Goal: Transaction & Acquisition: Book appointment/travel/reservation

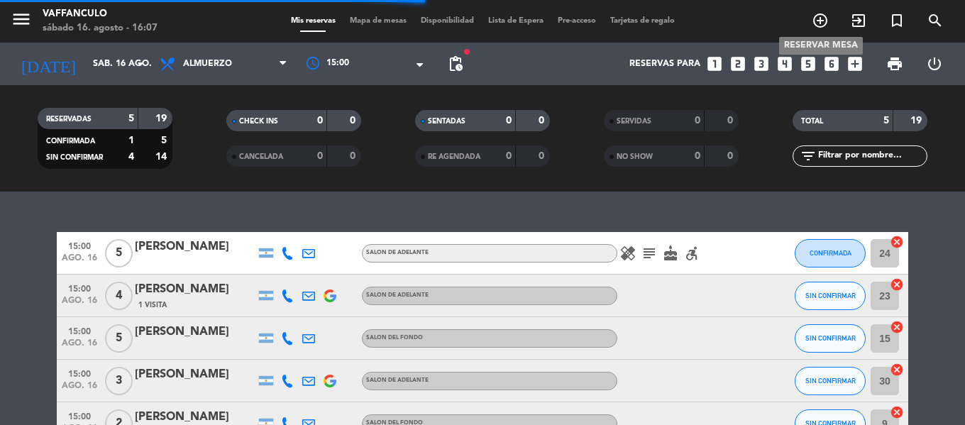
click at [819, 18] on icon "add_circle_outline" at bounding box center [820, 20] width 17 height 17
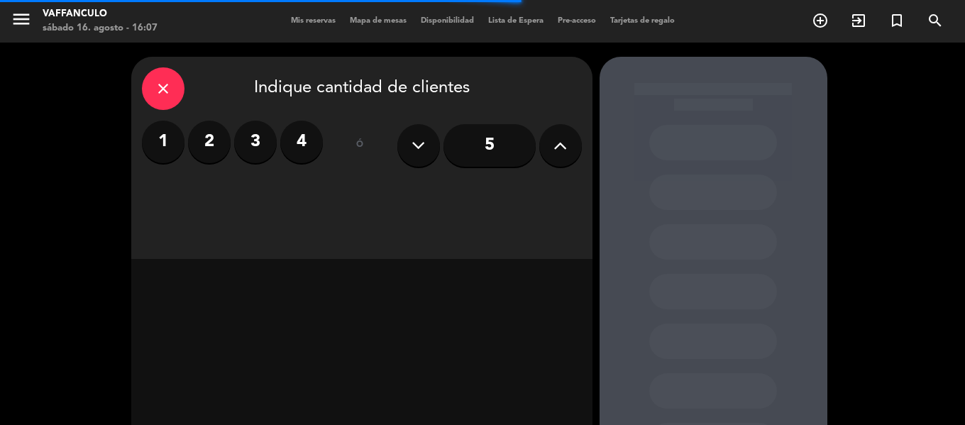
click at [230, 136] on div "1 2 3 4" at bounding box center [232, 142] width 181 height 43
click at [213, 158] on label "2" at bounding box center [209, 142] width 43 height 43
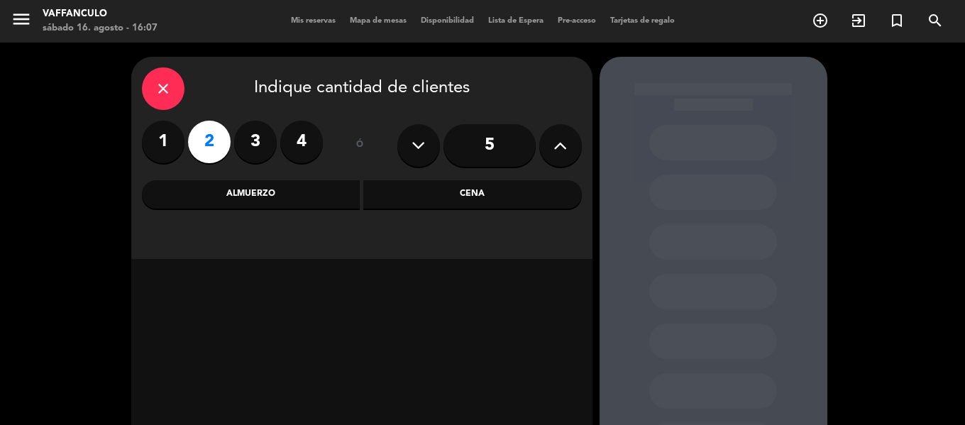
click at [500, 200] on div "Cena" at bounding box center [472, 194] width 219 height 28
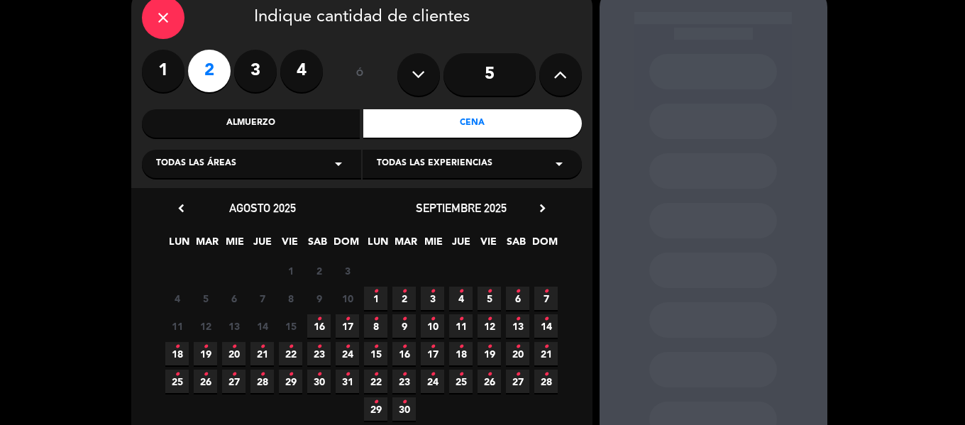
click at [319, 326] on icon "•" at bounding box center [318, 319] width 5 height 23
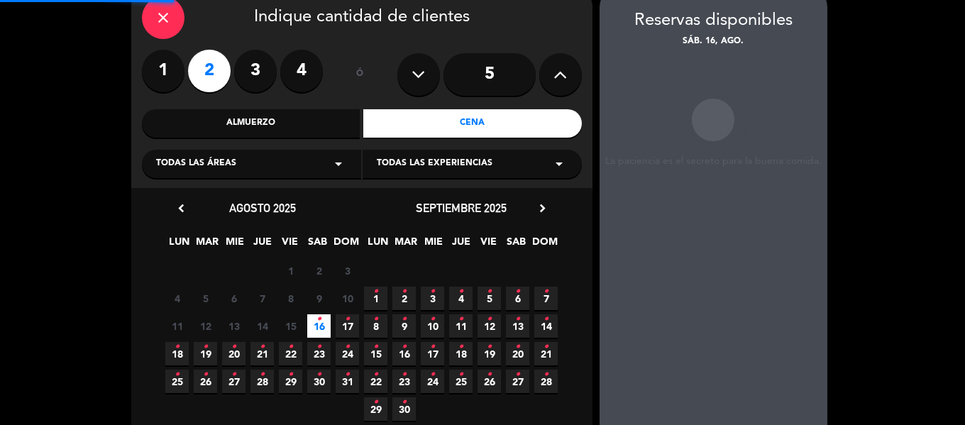
scroll to position [57, 0]
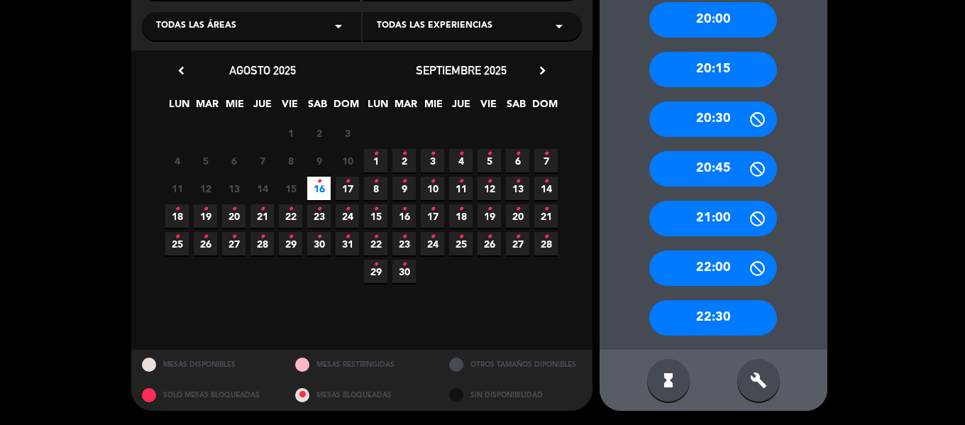
click at [700, 309] on div "22:30" at bounding box center [713, 317] width 128 height 35
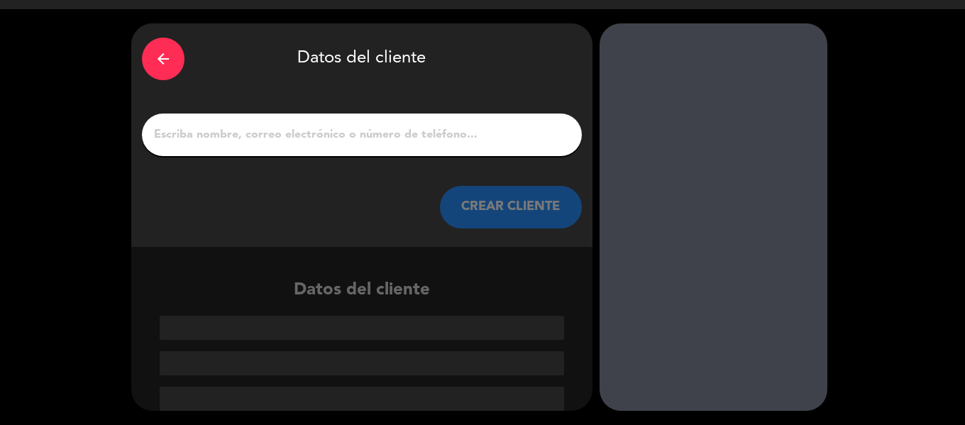
scroll to position [33, 0]
click at [326, 116] on div at bounding box center [362, 135] width 440 height 43
click at [325, 152] on div at bounding box center [362, 135] width 440 height 43
click at [331, 141] on input "1" at bounding box center [362, 135] width 419 height 20
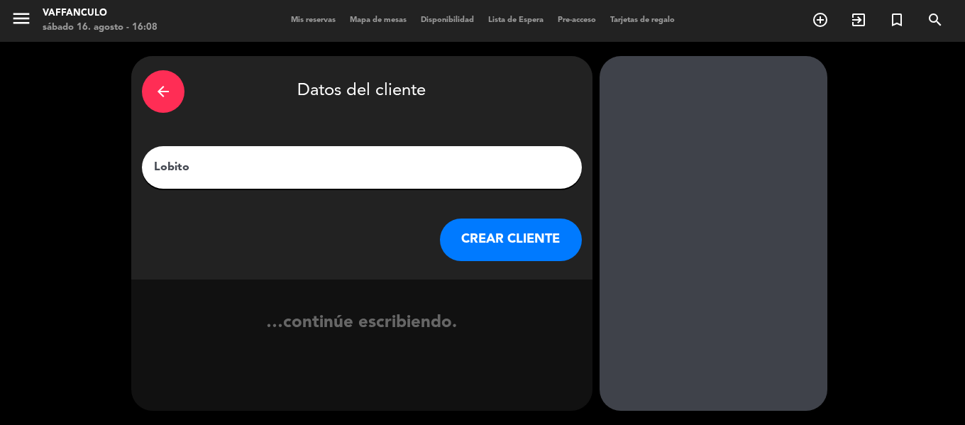
type input "Lobito"
click at [547, 246] on button "CREAR CLIENTE" at bounding box center [511, 240] width 142 height 43
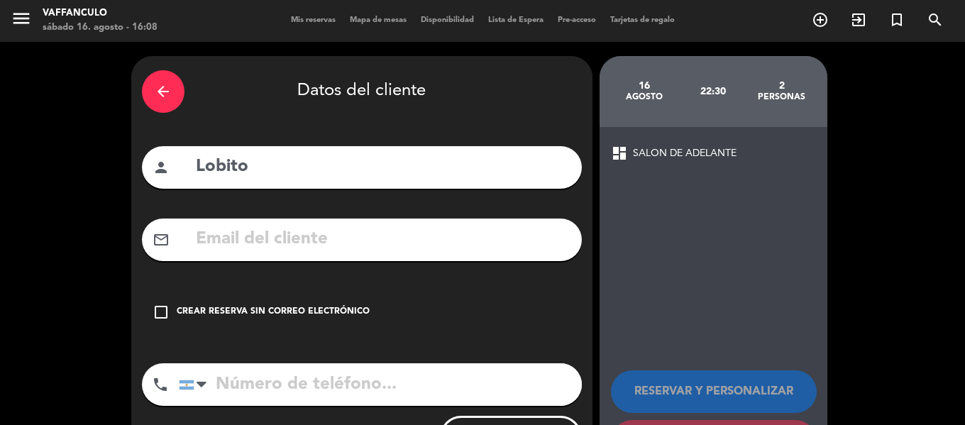
click at [294, 300] on div "check_box_outline_blank Crear reserva sin correo electrónico" at bounding box center [362, 312] width 440 height 43
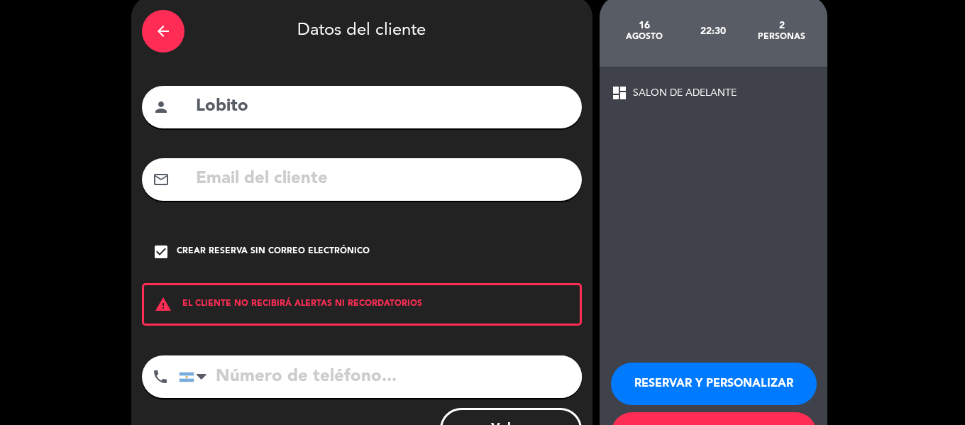
scroll to position [122, 0]
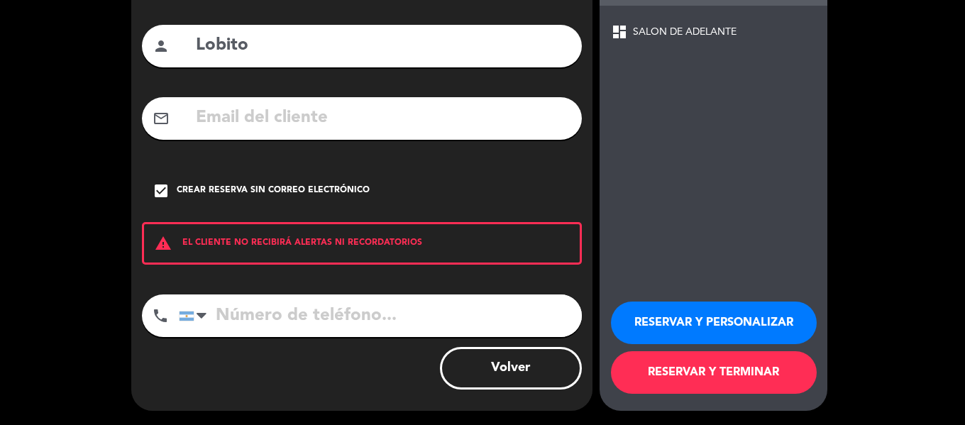
click at [732, 310] on button "RESERVAR Y PERSONALIZAR" at bounding box center [714, 323] width 206 height 43
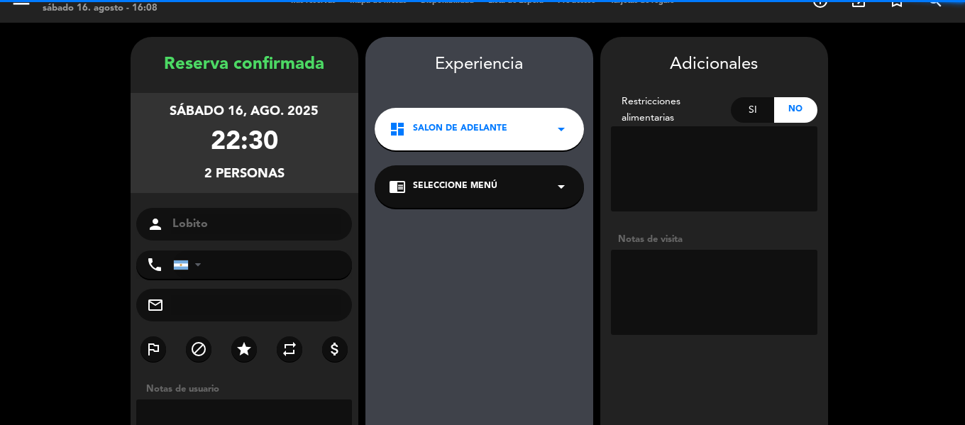
scroll to position [0, 0]
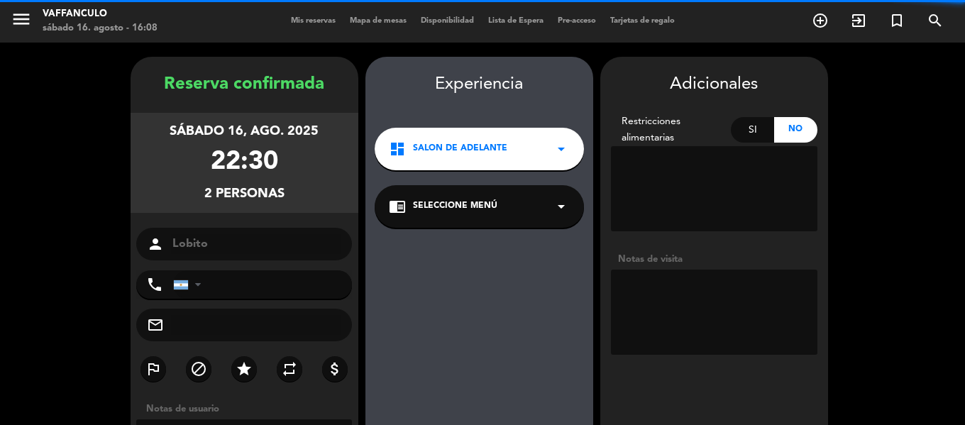
click at [530, 109] on div "Experiencia dashboard SALON DE ADELANTE arrow_drop_down chrome_reader_mode Sele…" at bounding box center [479, 319] width 228 height 497
click at [504, 148] on span "SALON DE ADELANTE" at bounding box center [460, 149] width 94 height 14
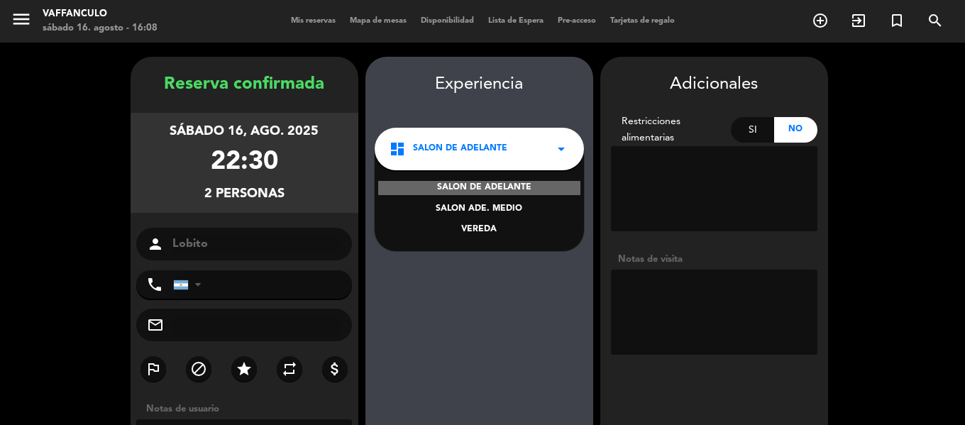
click at [502, 155] on span "SALON DE ADELANTE" at bounding box center [460, 149] width 94 height 14
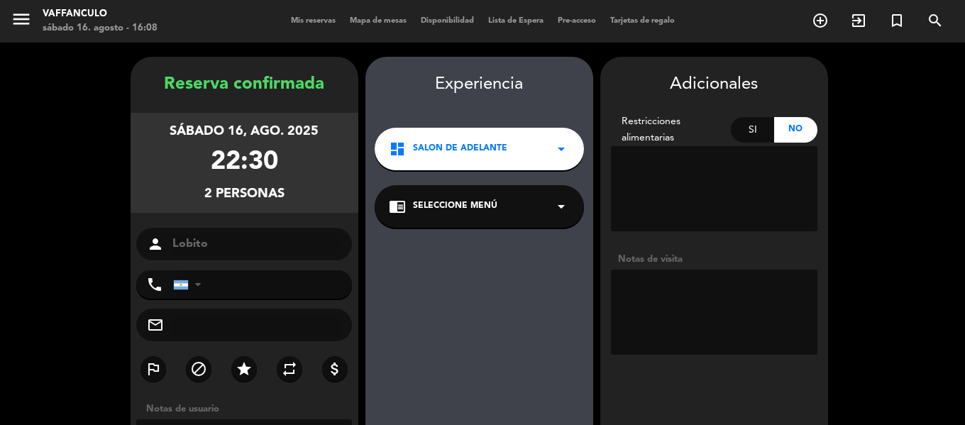
click at [488, 184] on div "Experiencia dashboard SALON DE ADELANTE arrow_drop_down chrome_reader_mode Sele…" at bounding box center [479, 319] width 228 height 497
click at [488, 212] on span "Seleccione Menú" at bounding box center [455, 206] width 84 height 14
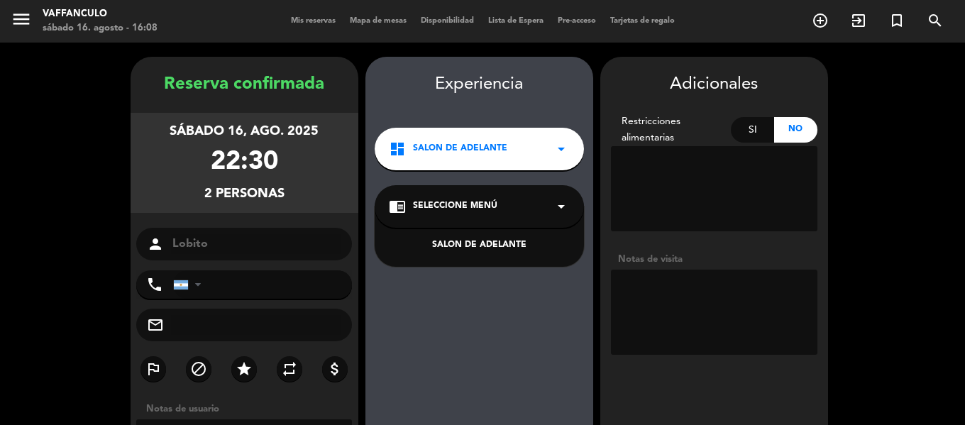
click at [489, 233] on div "SALON DE ADELANTE" at bounding box center [479, 237] width 209 height 60
click at [489, 247] on div "SALON DE ADELANTE" at bounding box center [479, 245] width 181 height 14
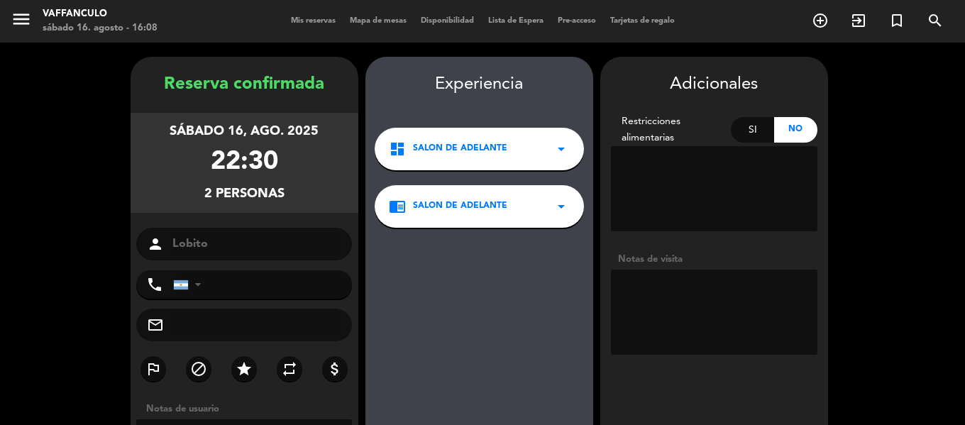
click at [478, 167] on div "dashboard SALON DE ADELANTE arrow_drop_down" at bounding box center [479, 149] width 209 height 43
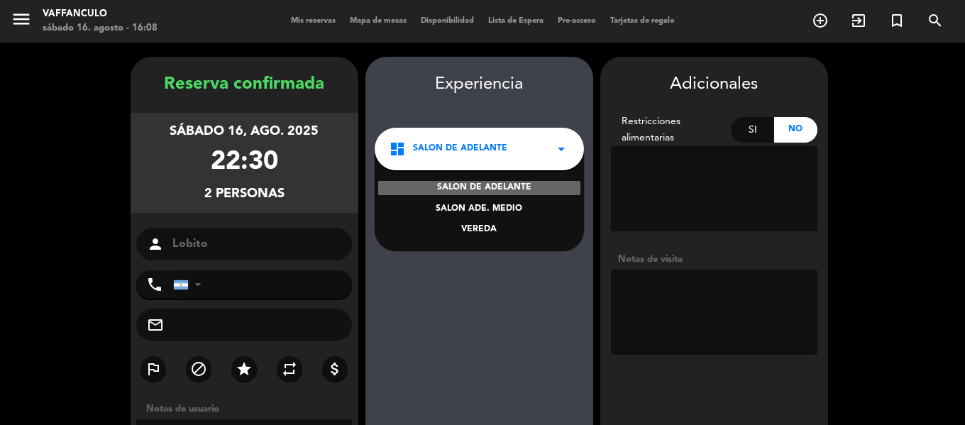
click at [479, 167] on div "dashboard SALON DE ADELANTE arrow_drop_down" at bounding box center [479, 149] width 209 height 43
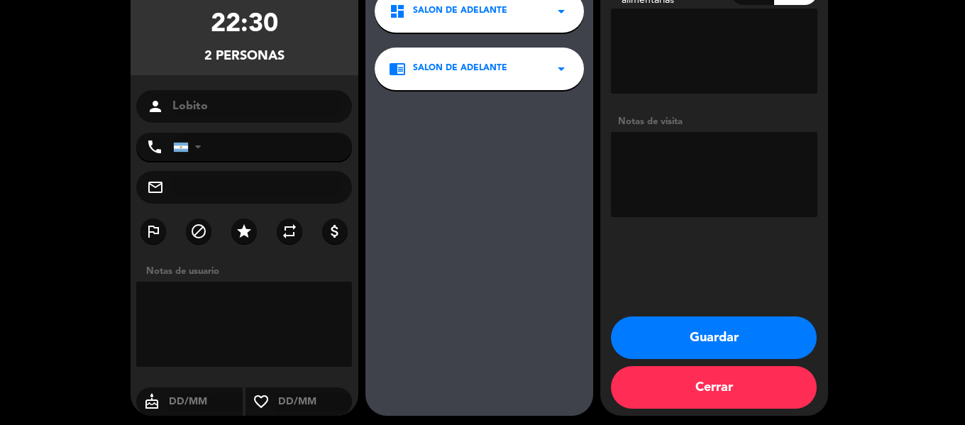
scroll to position [142, 0]
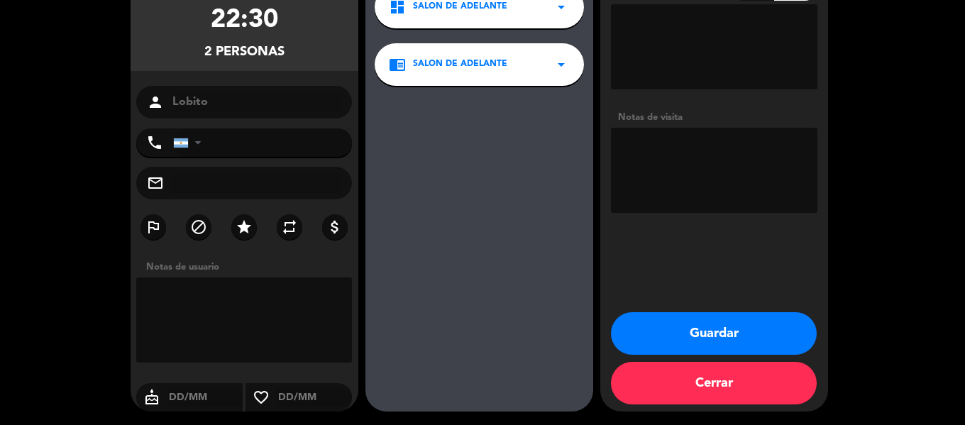
click at [705, 322] on button "Guardar" at bounding box center [714, 333] width 206 height 43
